Goal: Transaction & Acquisition: Obtain resource

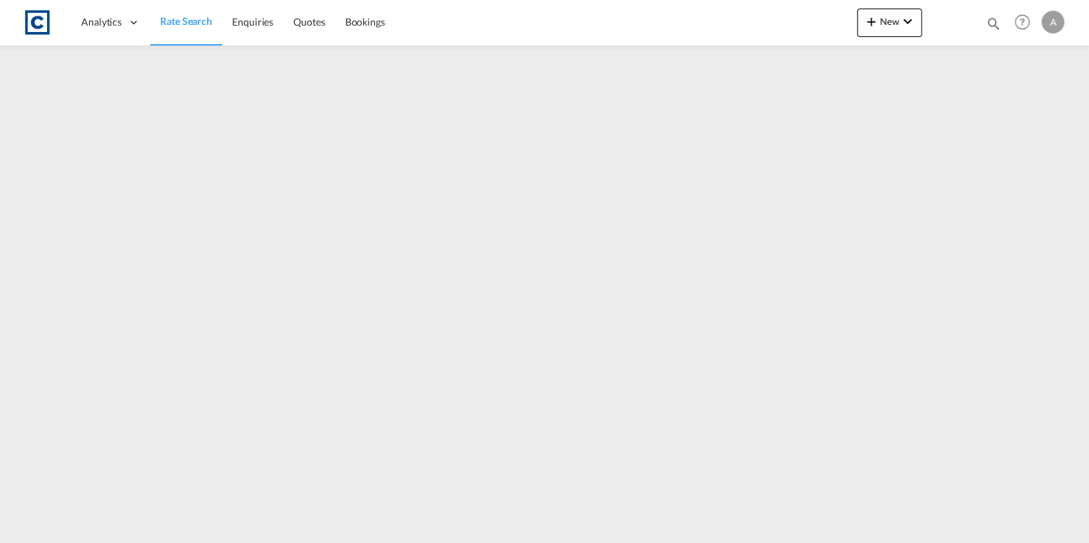
click at [188, 23] on span "Rate Search" at bounding box center [186, 21] width 52 height 12
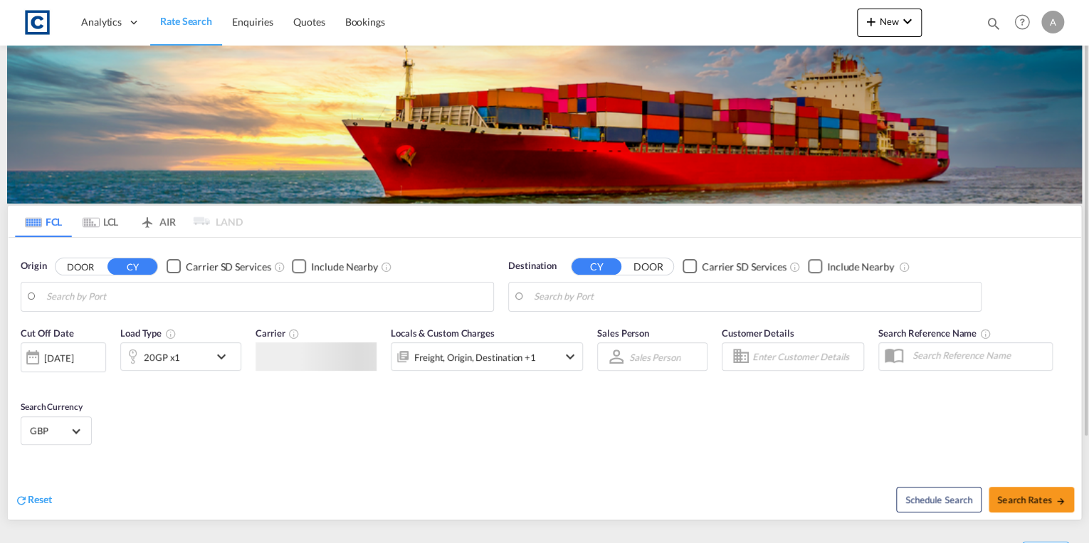
type input "GB-TQ12, [GEOGRAPHIC_DATA]"
type input "Alexandria ([GEOGRAPHIC_DATA]), EGALY"
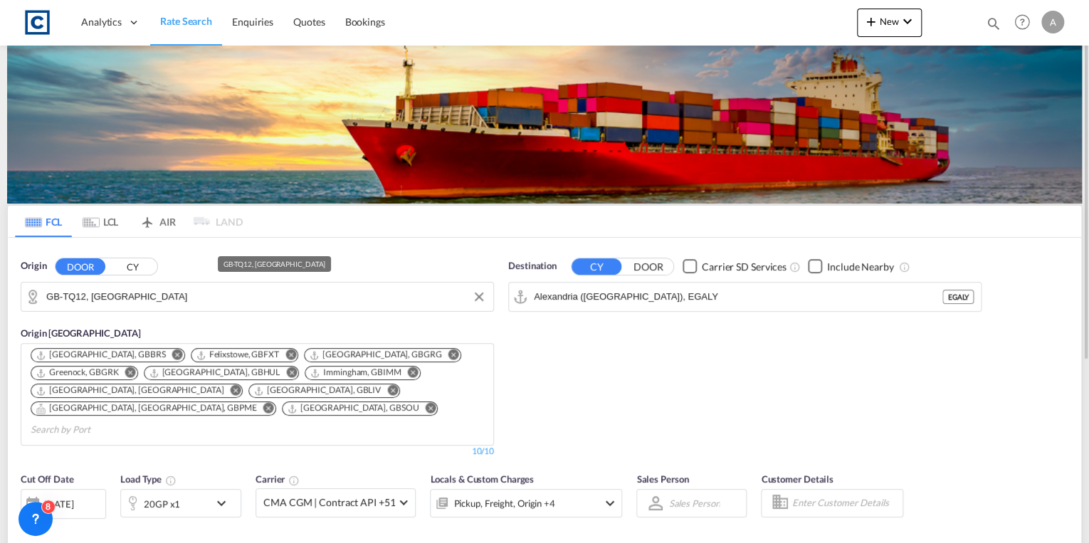
click at [192, 297] on input "GB-TQ12, [GEOGRAPHIC_DATA]" at bounding box center [266, 296] width 440 height 21
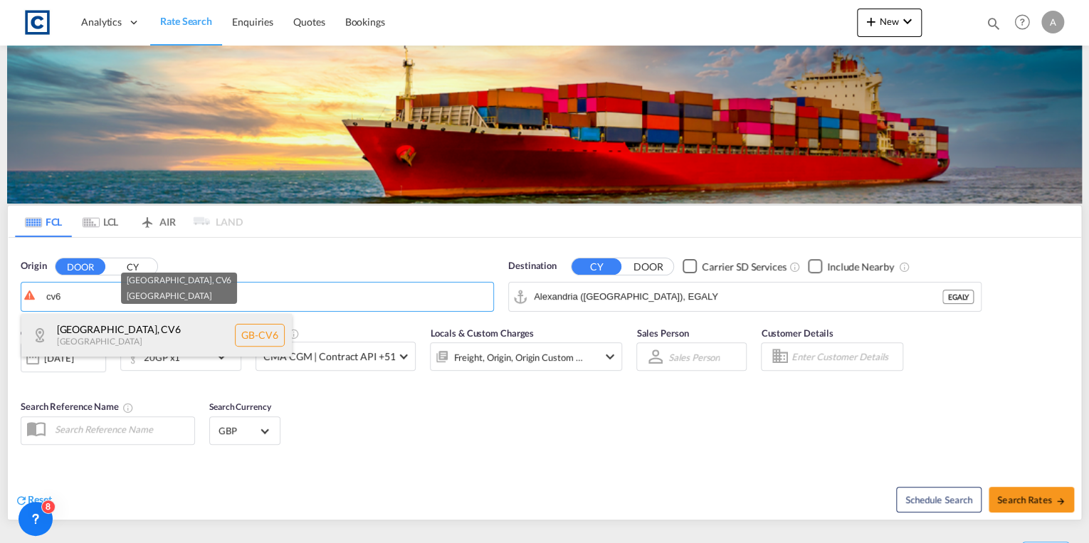
click at [170, 327] on div "[GEOGRAPHIC_DATA] , CV6 [GEOGRAPHIC_DATA] [GEOGRAPHIC_DATA]-CV6" at bounding box center [156, 335] width 270 height 43
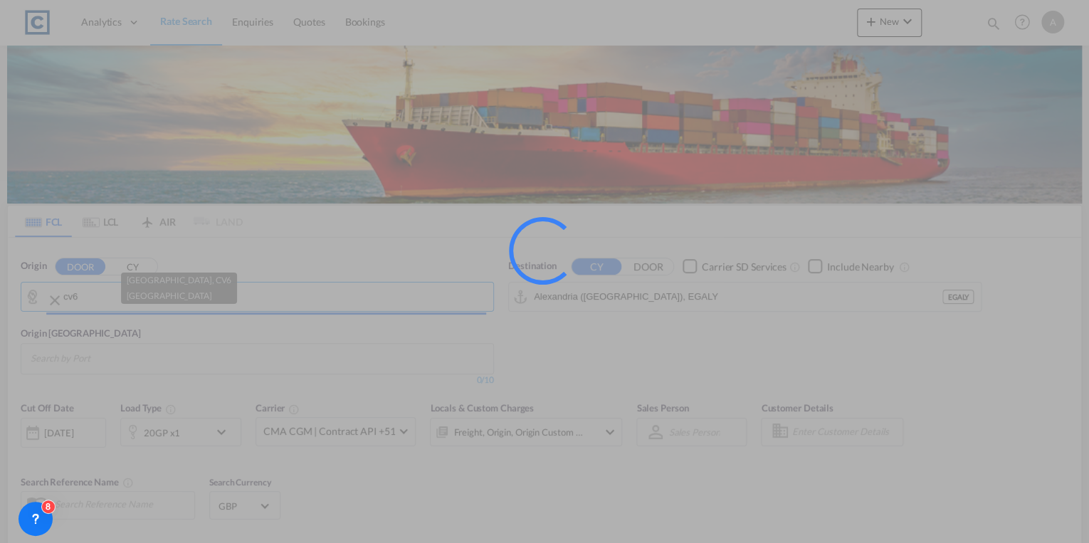
type input "GB-CV6, [GEOGRAPHIC_DATA]"
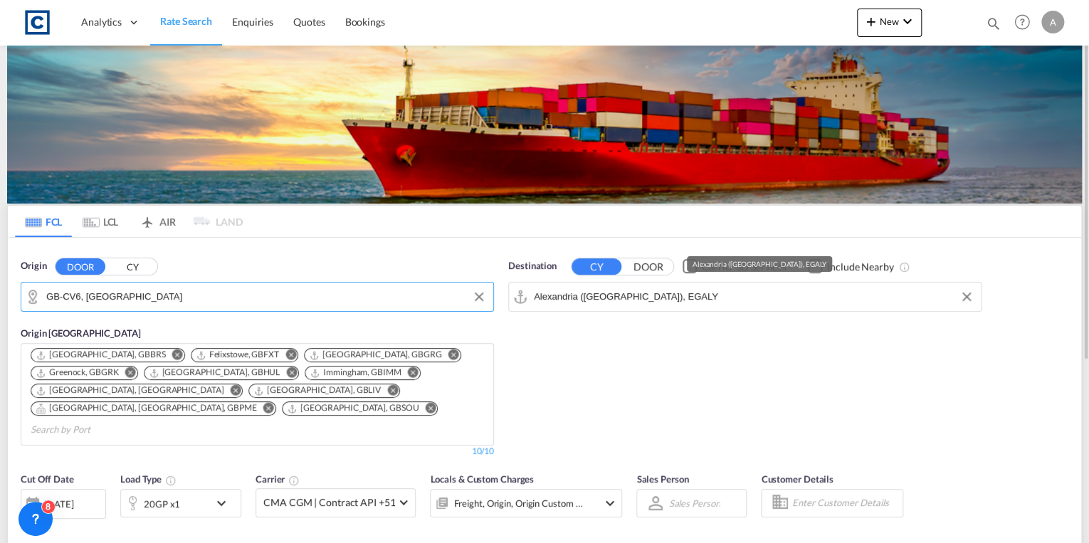
click at [703, 297] on input "Alexandria ([GEOGRAPHIC_DATA]), EGALY" at bounding box center [754, 296] width 440 height 21
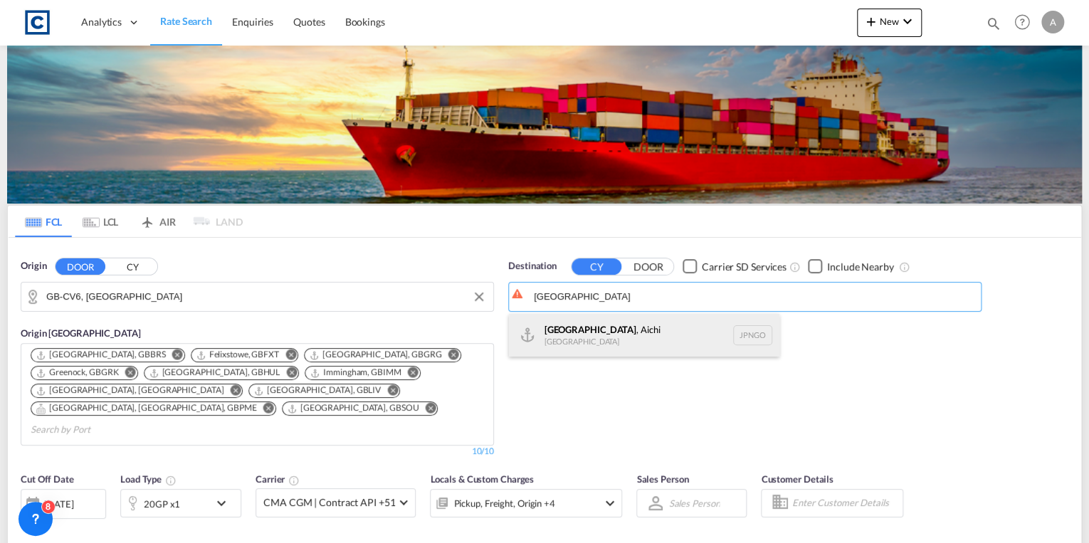
click at [679, 337] on div "[GEOGRAPHIC_DATA] , Aichi [GEOGRAPHIC_DATA] [GEOGRAPHIC_DATA]" at bounding box center [644, 335] width 270 height 43
type input "[GEOGRAPHIC_DATA], [GEOGRAPHIC_DATA], [GEOGRAPHIC_DATA]"
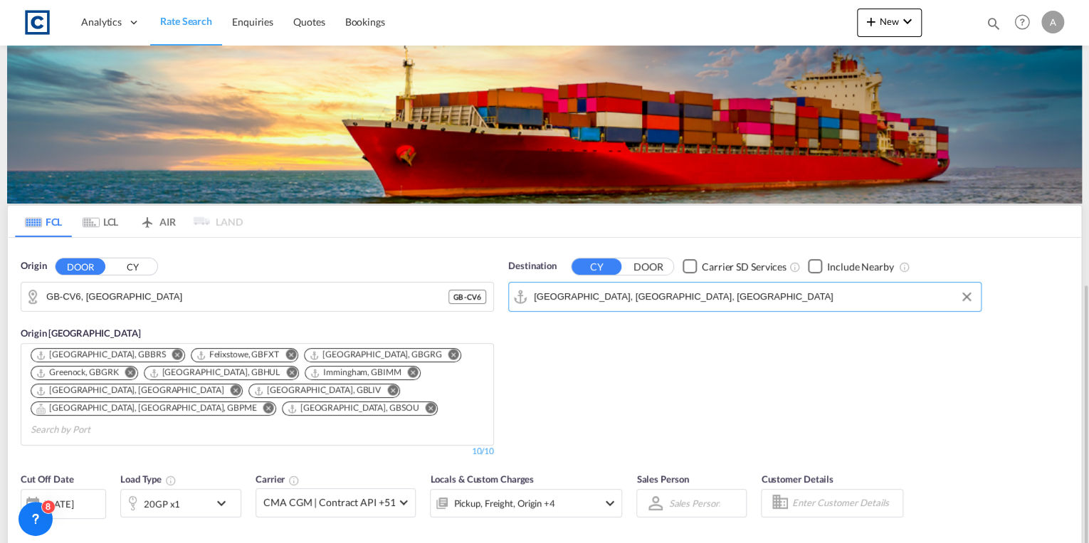
scroll to position [171, 0]
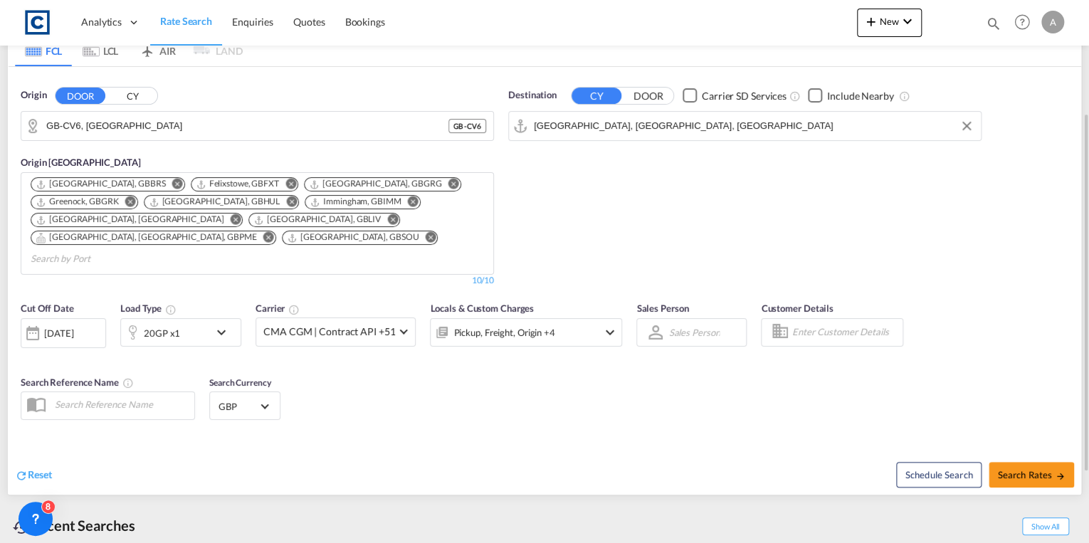
click at [213, 324] on md-icon "icon-chevron-down" at bounding box center [225, 332] width 24 height 17
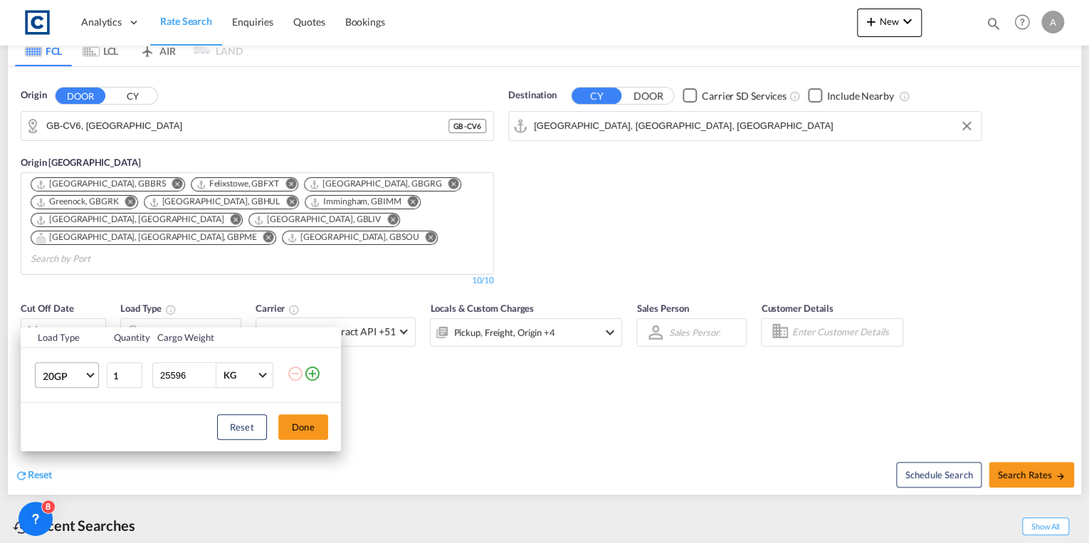
click at [89, 376] on span "Choose: \a20GP" at bounding box center [90, 374] width 8 height 8
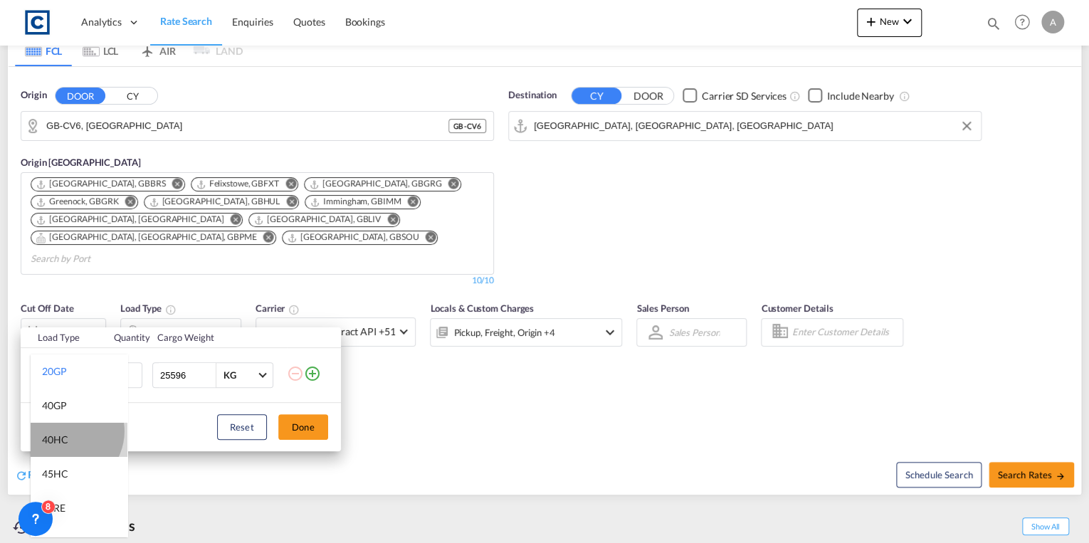
click at [65, 431] on md-option "40HC" at bounding box center [79, 440] width 97 height 34
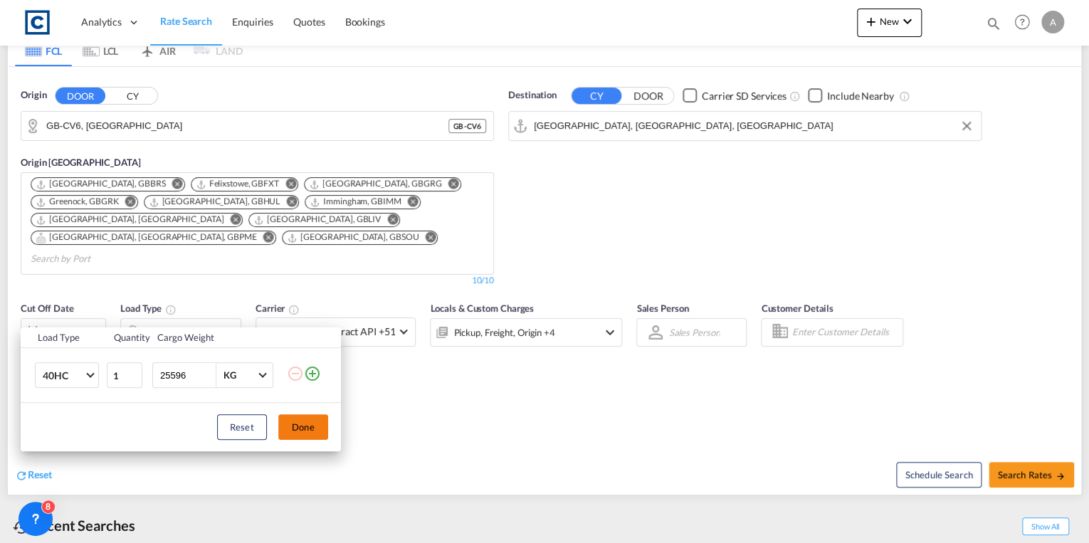
click at [290, 425] on button "Done" at bounding box center [303, 427] width 50 height 26
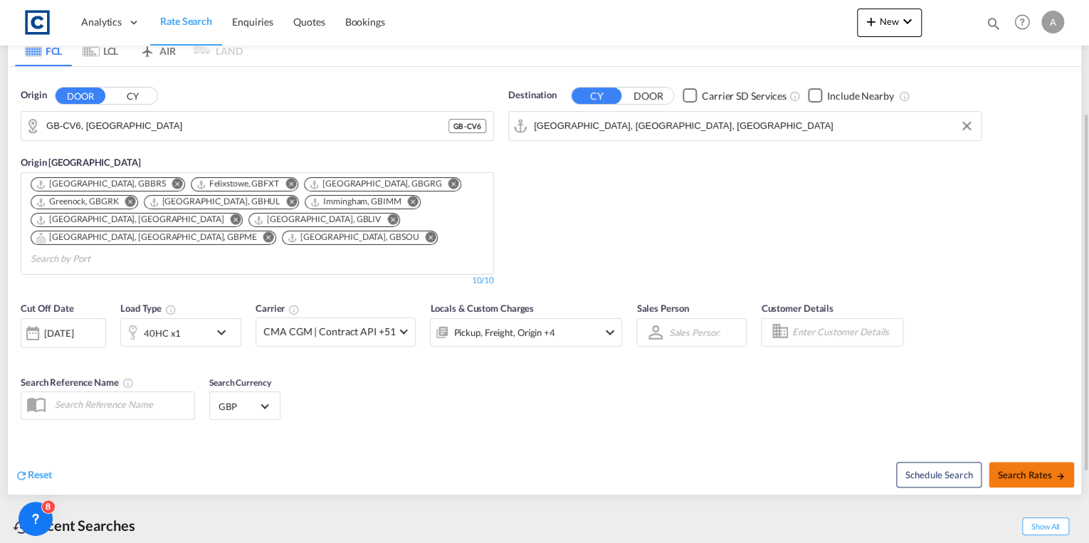
click at [1010, 469] on span "Search Rates" at bounding box center [1031, 474] width 68 height 11
type input "CV6 to JPNGO / [DATE]"
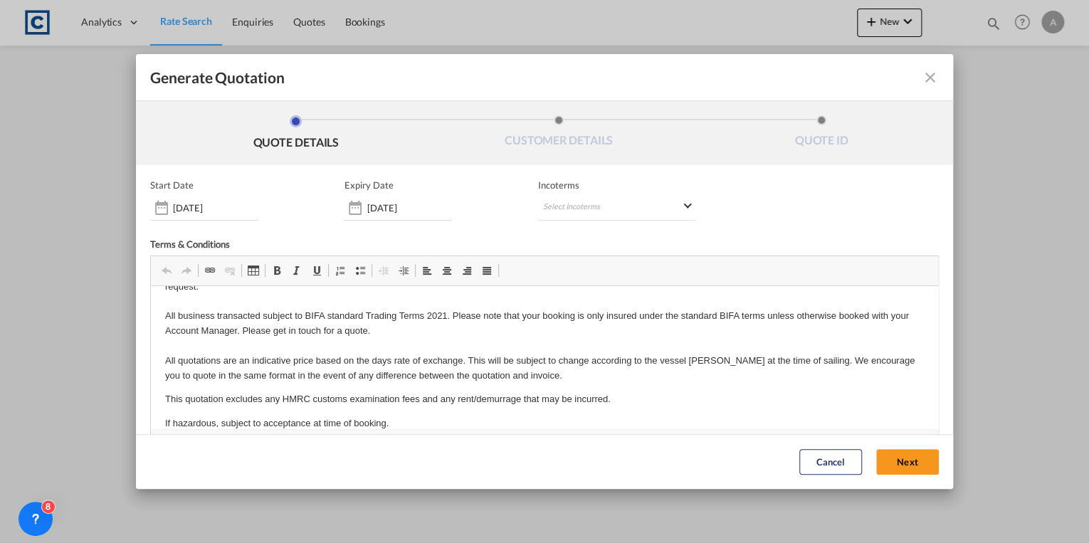
scroll to position [53, 0]
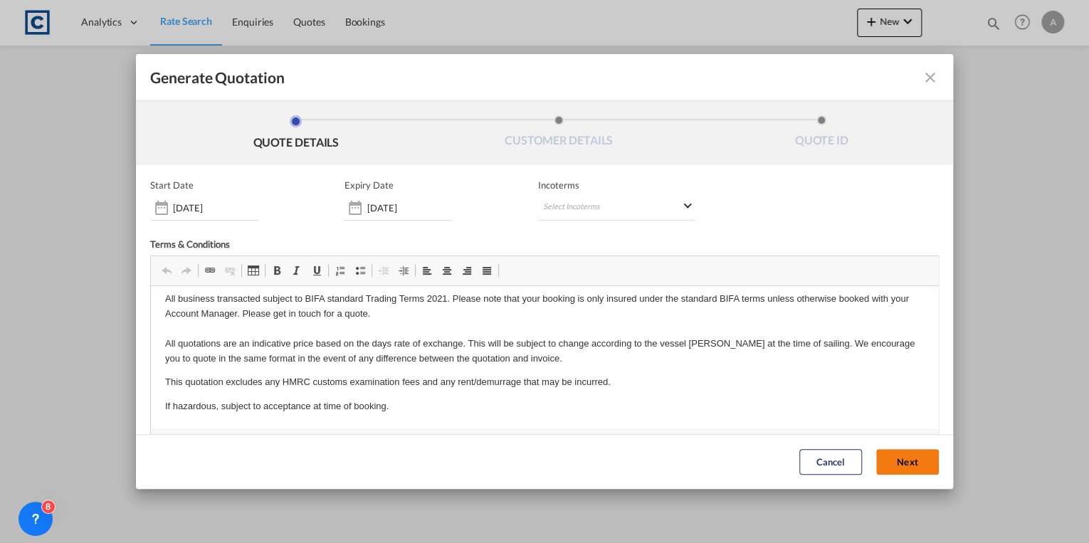
click at [891, 460] on button "Next" at bounding box center [907, 463] width 63 height 26
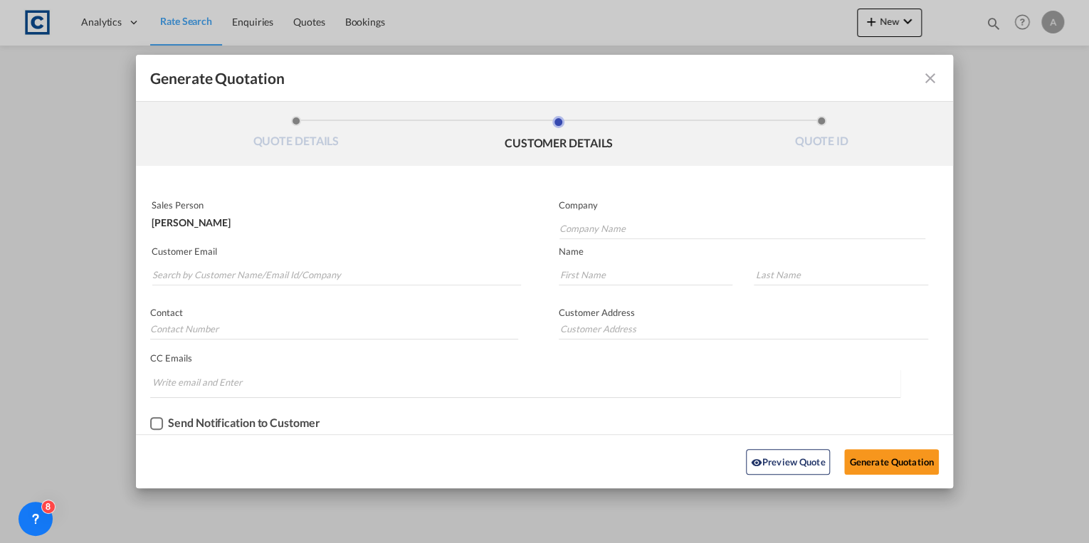
scroll to position [0, 0]
click at [327, 270] on input "Search by Customer Name/Email Id/Company" at bounding box center [336, 274] width 369 height 21
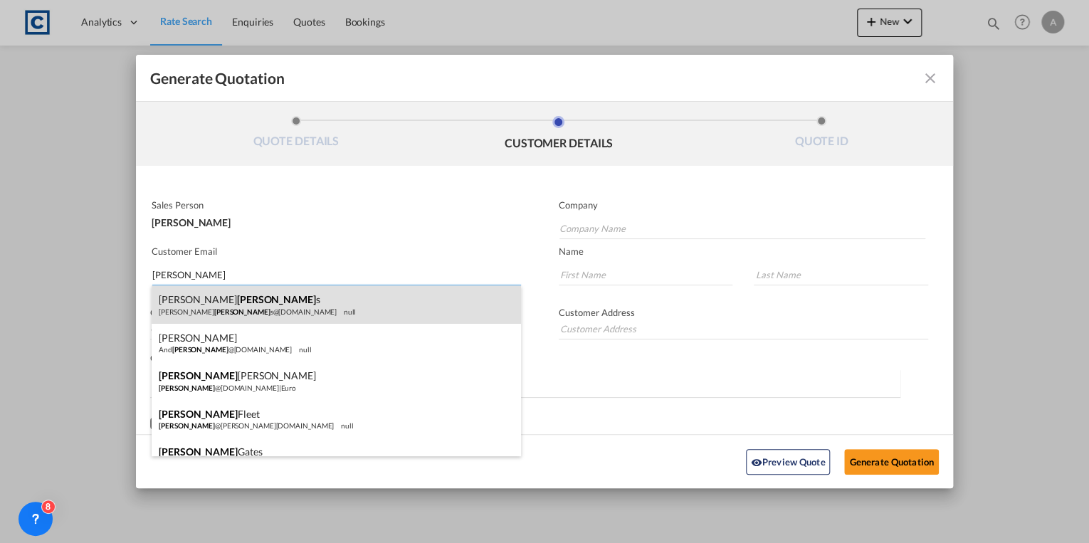
scroll to position [21, 0]
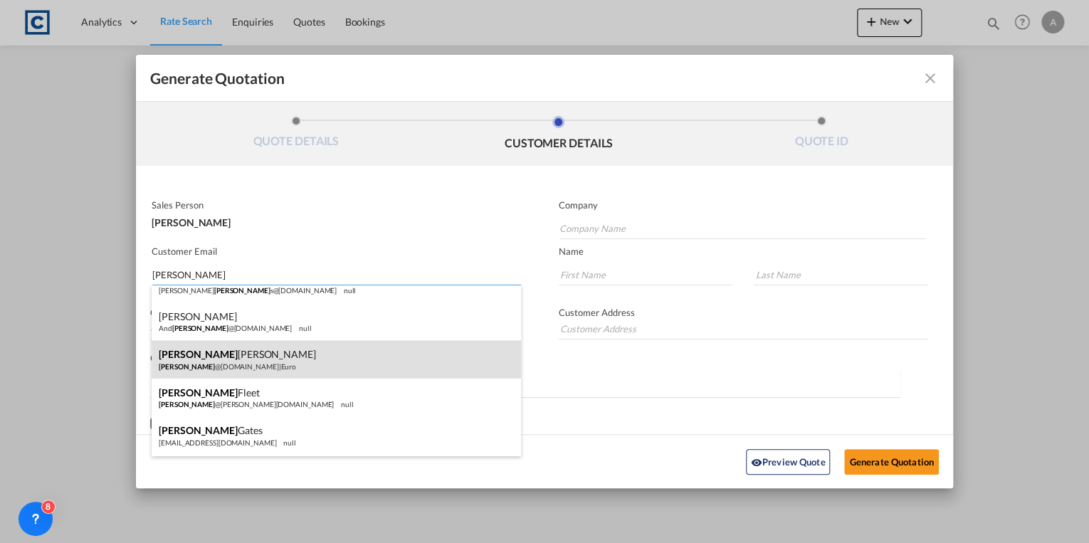
type input "[PERSON_NAME]"
click at [324, 367] on div "[PERSON_NAME] @[DOMAIN_NAME] | Euro" at bounding box center [336, 359] width 369 height 38
type input "Euro"
type input "[PERSON_NAME][EMAIL_ADDRESS][DOMAIN_NAME]"
type input "[PERSON_NAME]"
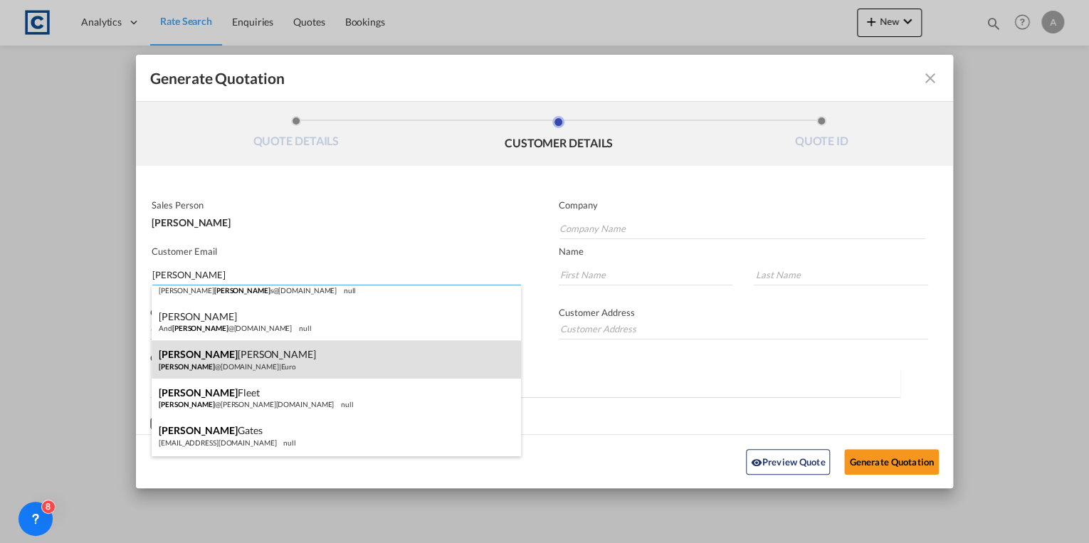
type input "[PERSON_NAME]"
type input "0121 785 0666"
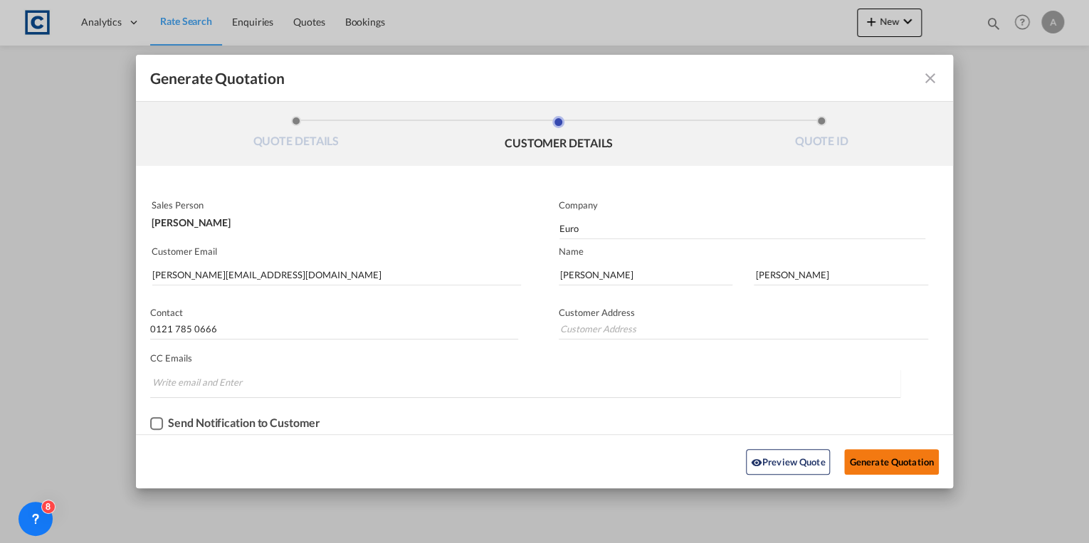
click at [866, 457] on button "Generate Quotation" at bounding box center [891, 462] width 94 height 26
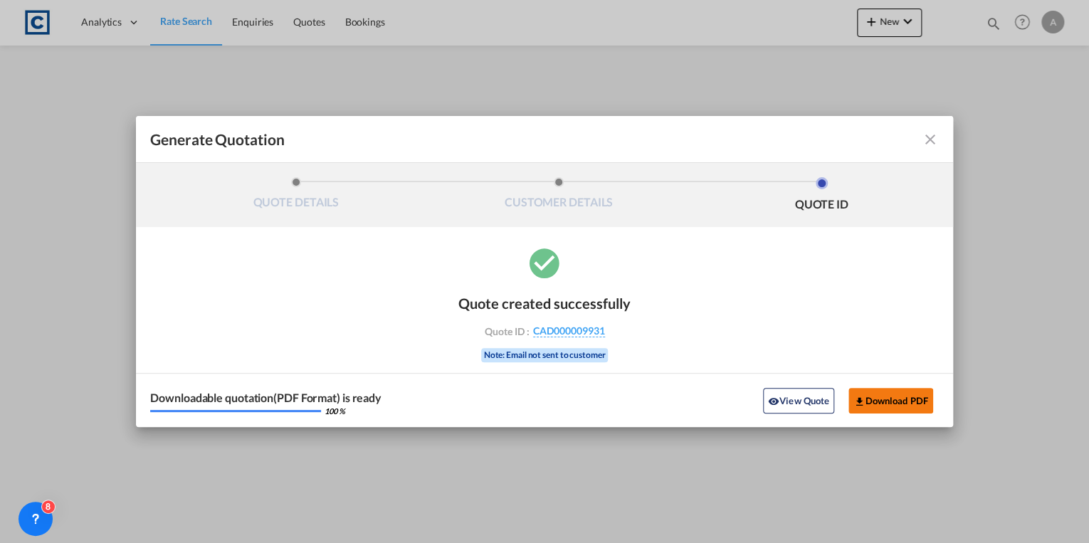
click at [882, 404] on button "Download PDF" at bounding box center [890, 401] width 85 height 26
click at [791, 405] on button "View Quote" at bounding box center [798, 401] width 71 height 26
